Goal: Information Seeking & Learning: Learn about a topic

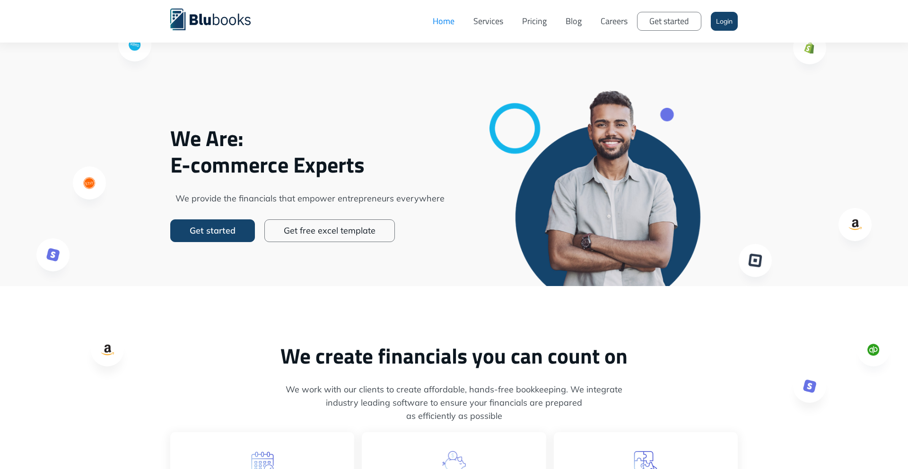
scroll to position [20, 0]
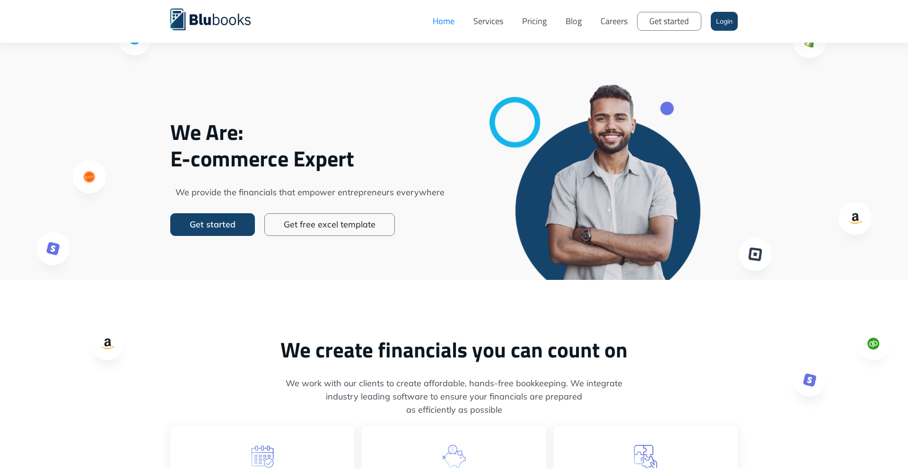
click at [542, 20] on link "Pricing" at bounding box center [533, 21] width 43 height 28
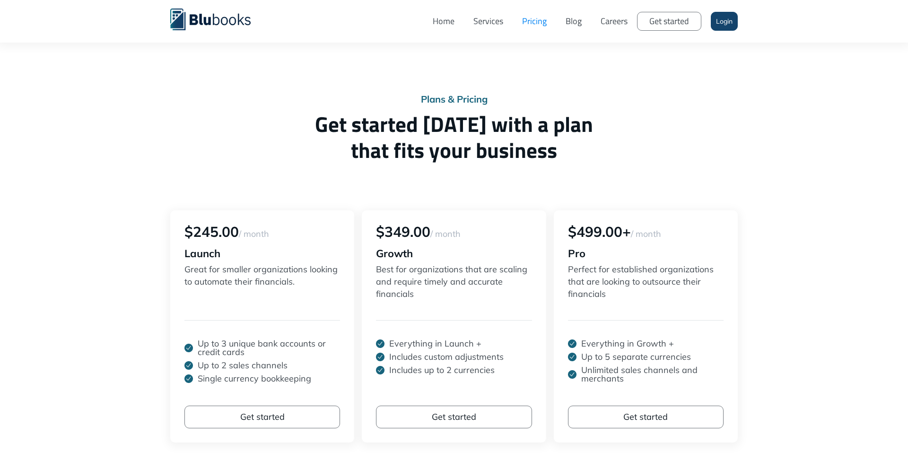
click at [495, 26] on link "Services" at bounding box center [488, 21] width 49 height 28
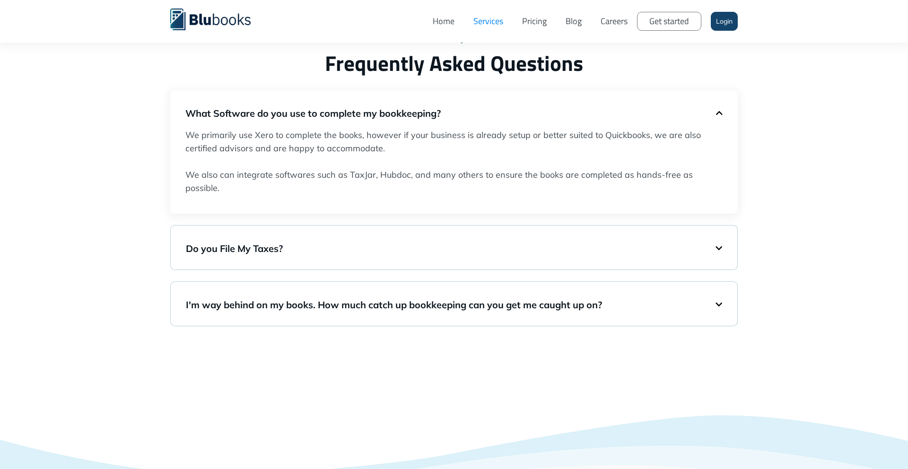
scroll to position [1588, 0]
